Goal: Transaction & Acquisition: Subscribe to service/newsletter

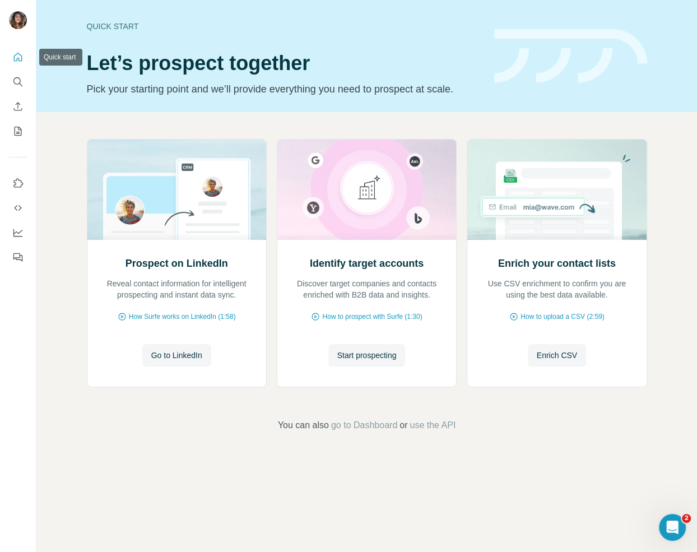
click at [19, 61] on icon "Quick start" at bounding box center [18, 57] width 8 height 8
click at [19, 83] on icon "Search" at bounding box center [20, 84] width 3 height 3
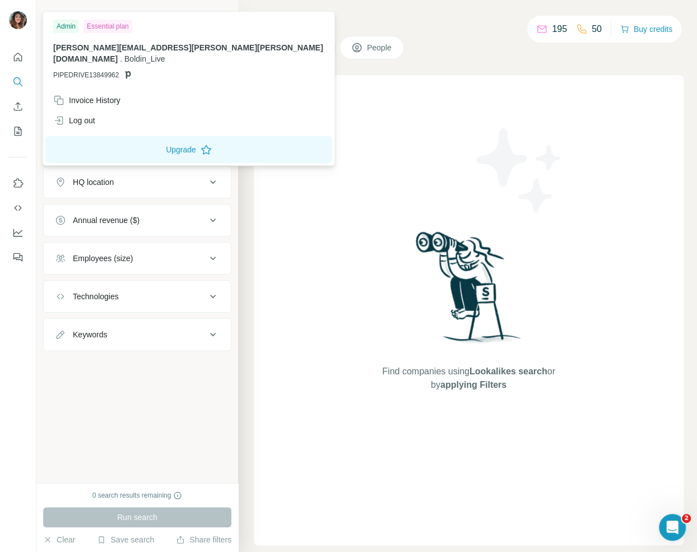
click at [20, 18] on img at bounding box center [18, 20] width 18 height 18
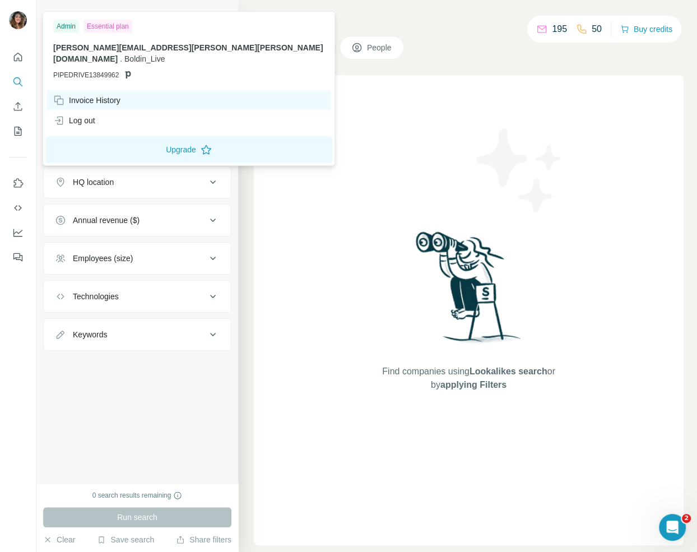
click at [84, 95] on div "Invoice History" at bounding box center [86, 100] width 67 height 11
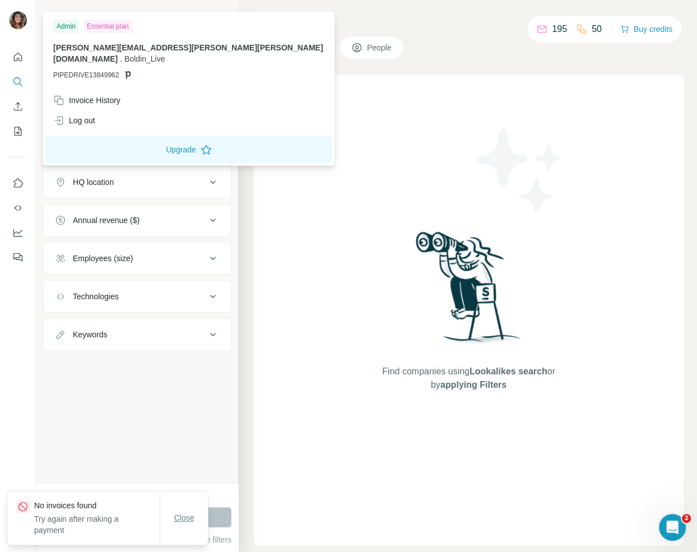
click at [184, 519] on span "Close" at bounding box center [184, 517] width 20 height 11
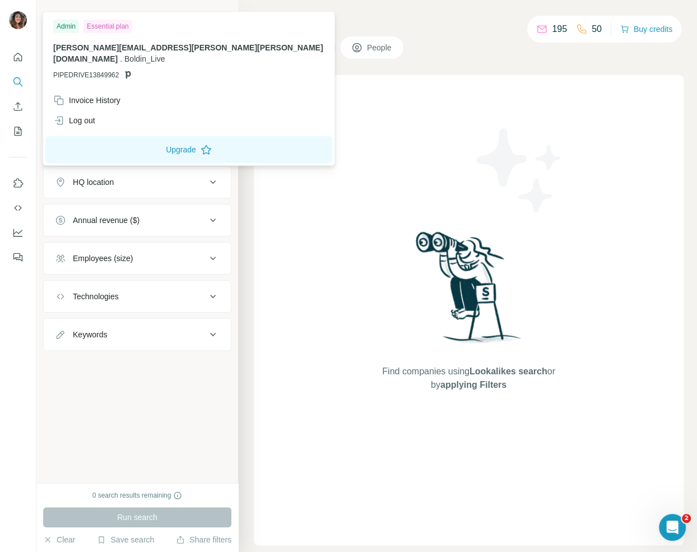
click at [132, 70] on icon at bounding box center [127, 74] width 9 height 9
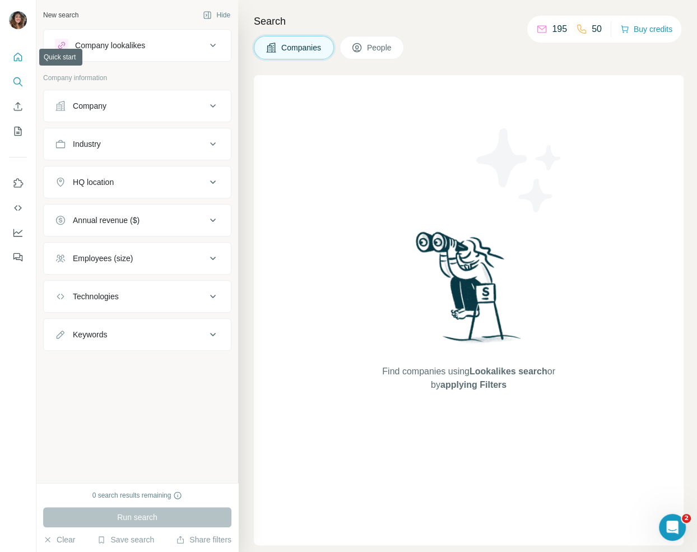
click at [23, 55] on icon "Quick start" at bounding box center [17, 57] width 11 height 11
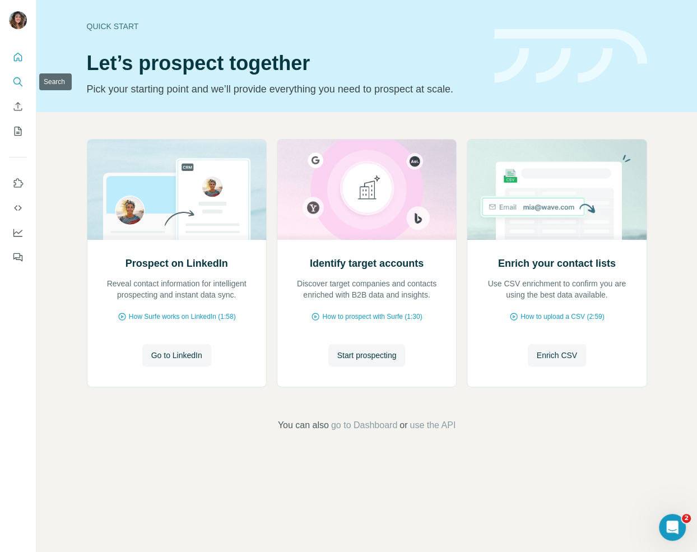
click at [21, 82] on icon "Search" at bounding box center [17, 81] width 11 height 11
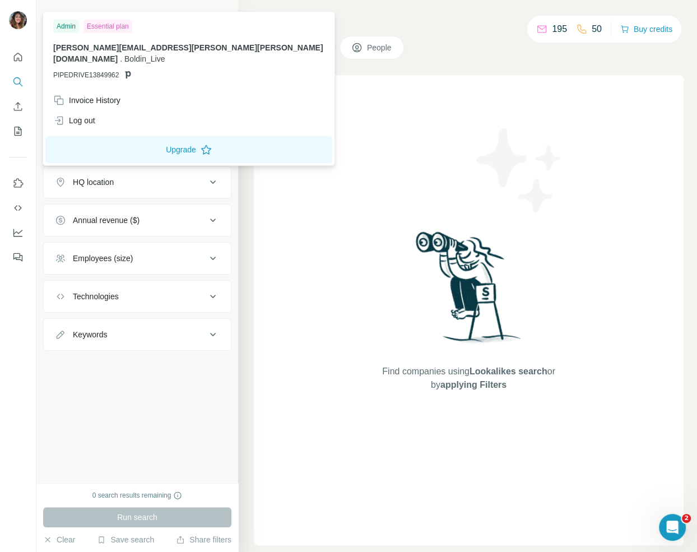
click at [67, 26] on div "Admin" at bounding box center [66, 26] width 26 height 13
click at [94, 27] on div "Essential plan" at bounding box center [107, 26] width 49 height 13
click at [112, 137] on button "Upgrade" at bounding box center [188, 149] width 287 height 27
